Goal: Information Seeking & Learning: Find specific fact

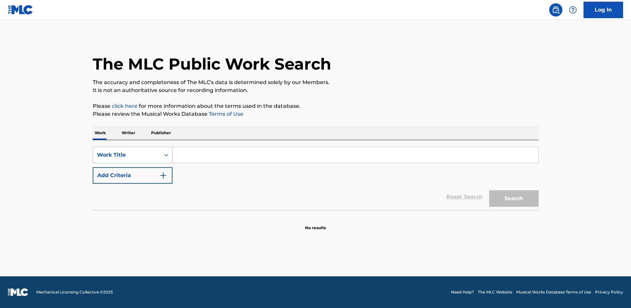
click at [154, 150] on div "Work Title" at bounding box center [126, 155] width 67 height 13
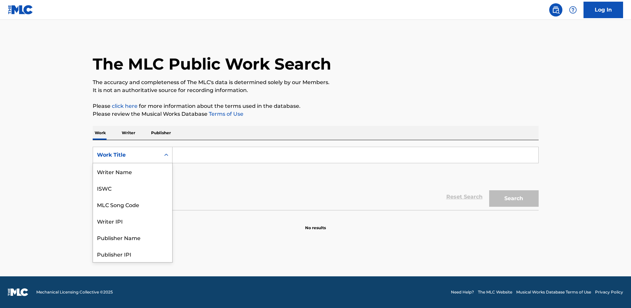
scroll to position [33, 0]
click at [150, 170] on div "MLC Song Code" at bounding box center [132, 171] width 79 height 17
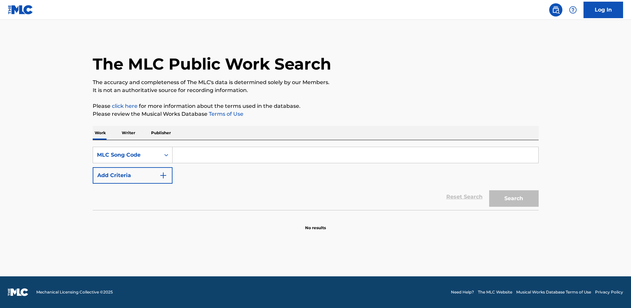
click at [205, 155] on input "Search Form" at bounding box center [356, 155] width 366 height 16
paste input "T05637"
click at [489, 190] on button "Search" at bounding box center [514, 198] width 50 height 17
type input "T05637"
click at [489, 190] on button "Search" at bounding box center [514, 198] width 50 height 17
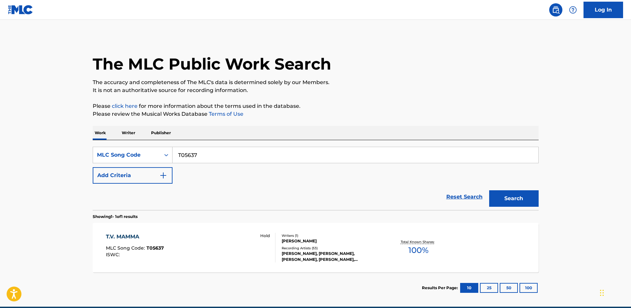
click at [123, 239] on div "T.V. MAMMA" at bounding box center [135, 237] width 58 height 8
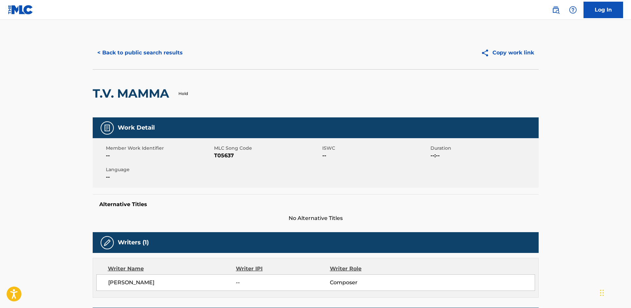
click at [128, 59] on button "< Back to public search results" at bounding box center [140, 53] width 95 height 17
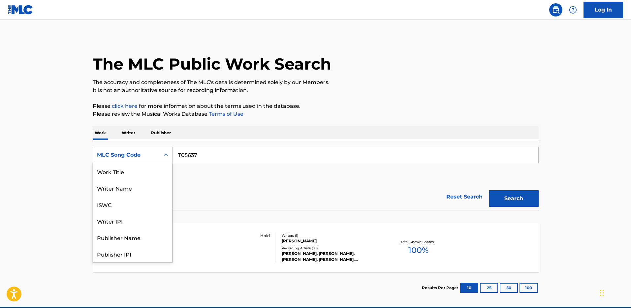
click at [132, 159] on div "MLC Song Code" at bounding box center [126, 155] width 67 height 13
click at [133, 174] on div "Work Title" at bounding box center [132, 171] width 79 height 17
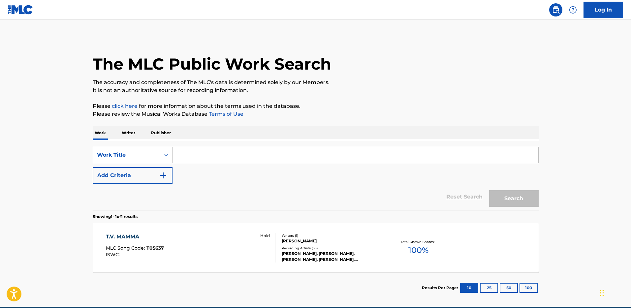
click at [209, 154] on input "Search Form" at bounding box center [356, 155] width 366 height 16
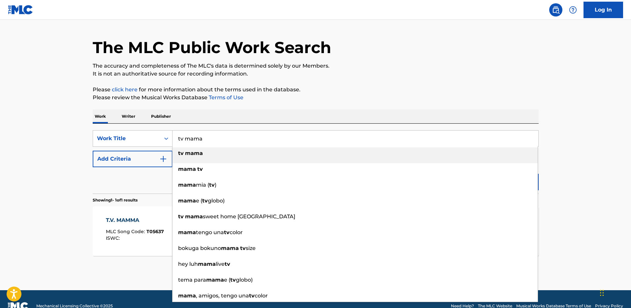
scroll to position [19, 0]
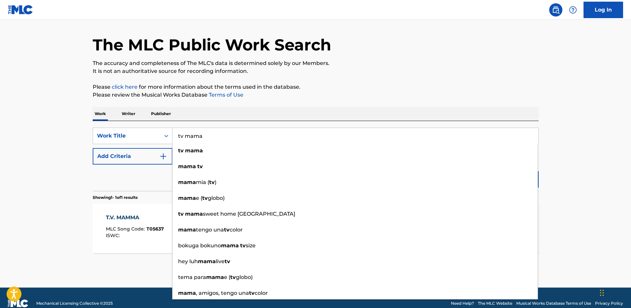
type input "tv mama"
click at [135, 154] on button "Add Criteria" at bounding box center [133, 156] width 80 height 17
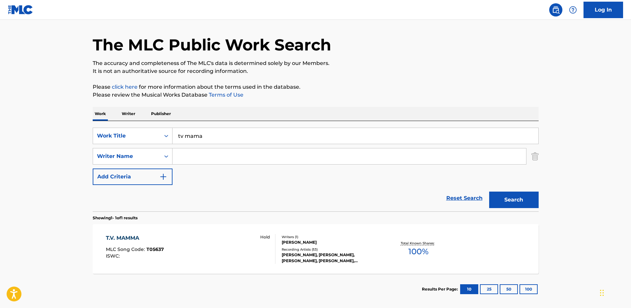
click at [192, 155] on input "Search Form" at bounding box center [350, 157] width 354 height 16
click at [489, 192] on button "Search" at bounding box center [514, 200] width 50 height 17
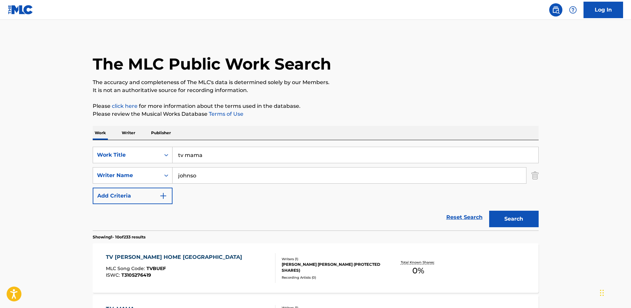
click at [211, 174] on input "johnso" at bounding box center [350, 176] width 354 height 16
type input "[PERSON_NAME]"
click at [489, 211] on button "Search" at bounding box center [514, 219] width 50 height 17
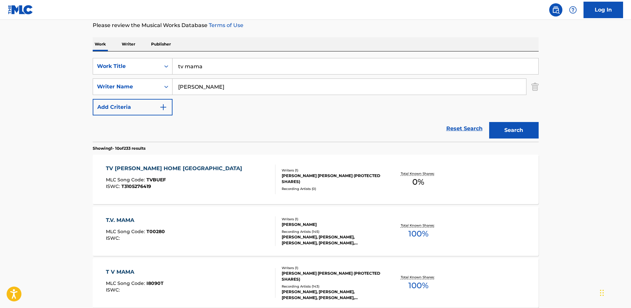
scroll to position [90, 0]
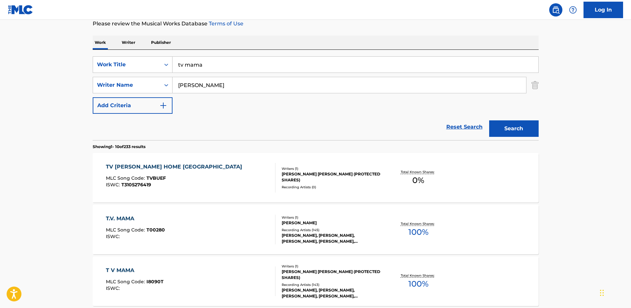
click at [118, 220] on div "T.V. MAMA" at bounding box center [135, 219] width 59 height 8
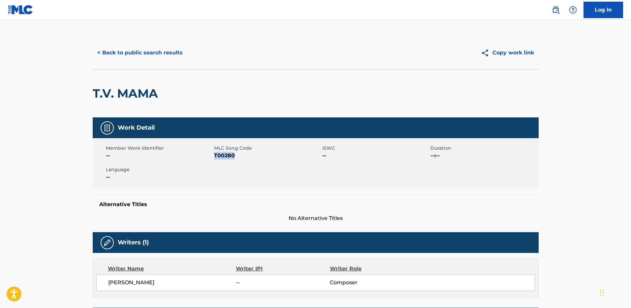
drag, startPoint x: 215, startPoint y: 156, endPoint x: 236, endPoint y: 156, distance: 20.5
click at [236, 156] on span "T00280" at bounding box center [267, 156] width 107 height 8
